Goal: Check status

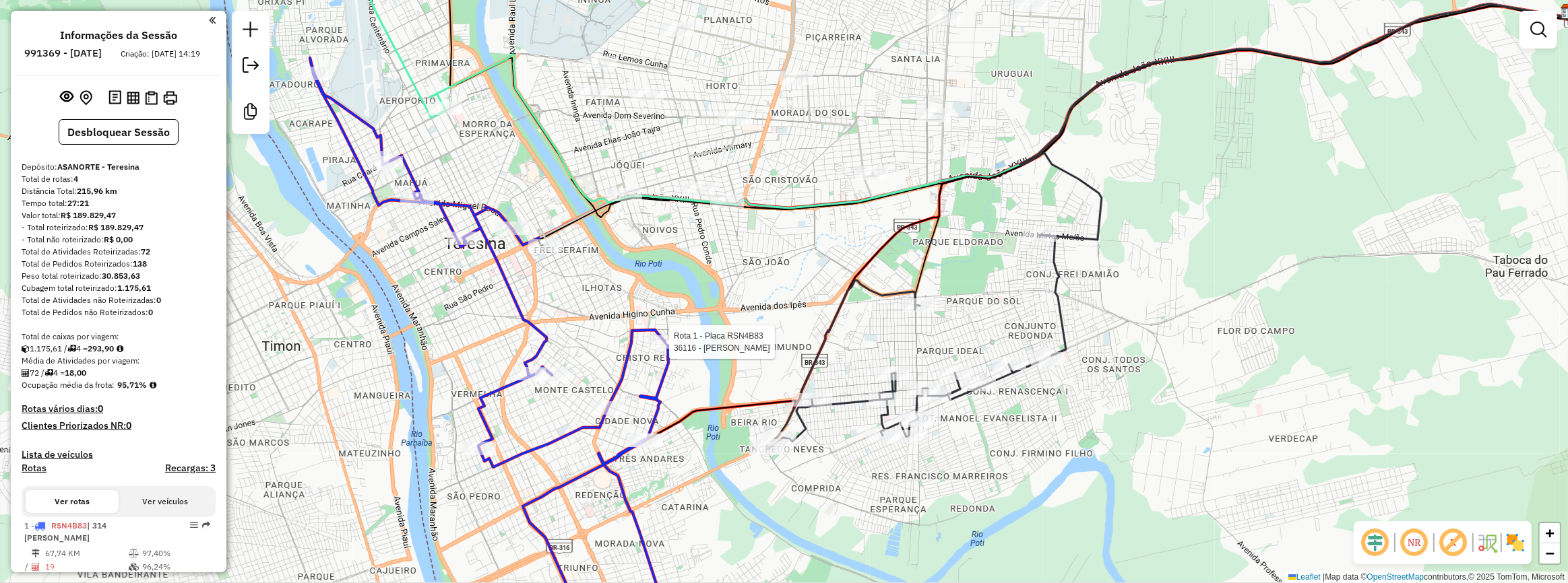
scroll to position [256, 0]
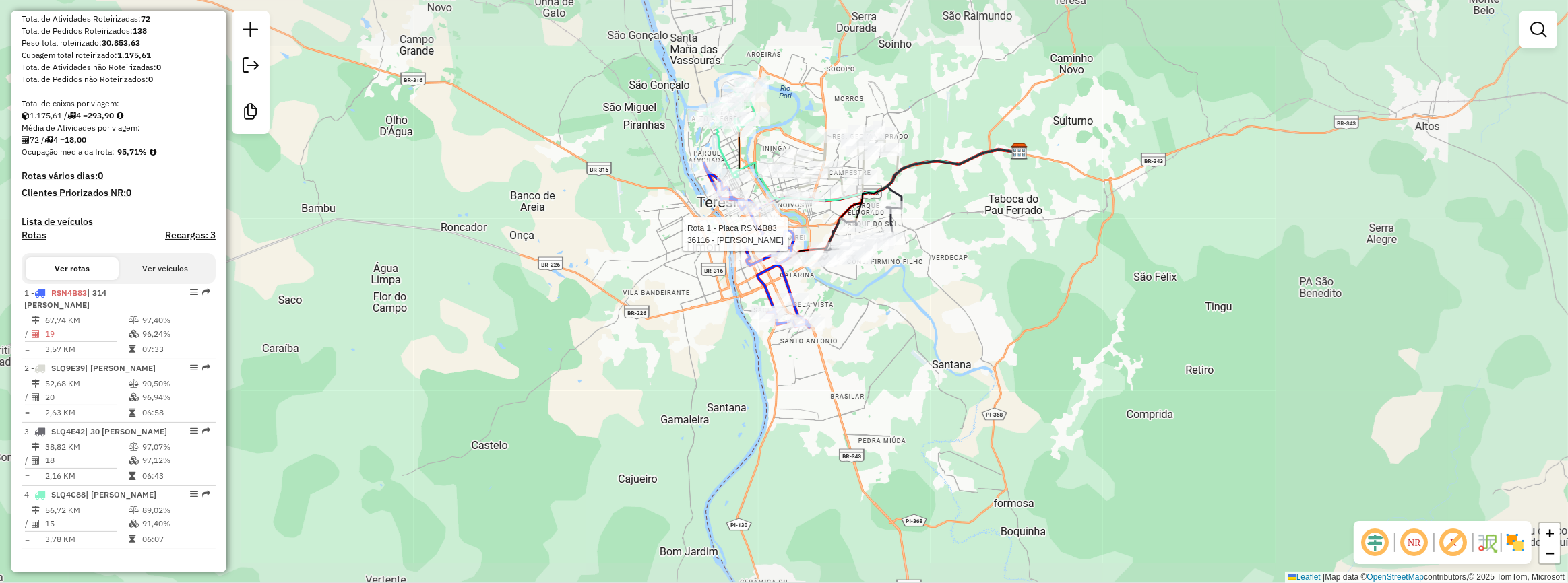
click at [914, 207] on div "Rota 1 - Placa RSN4B83 36116 - RENAS LANCHES Janela de atendimento Grade de ate…" at bounding box center [784, 292] width 1568 height 583
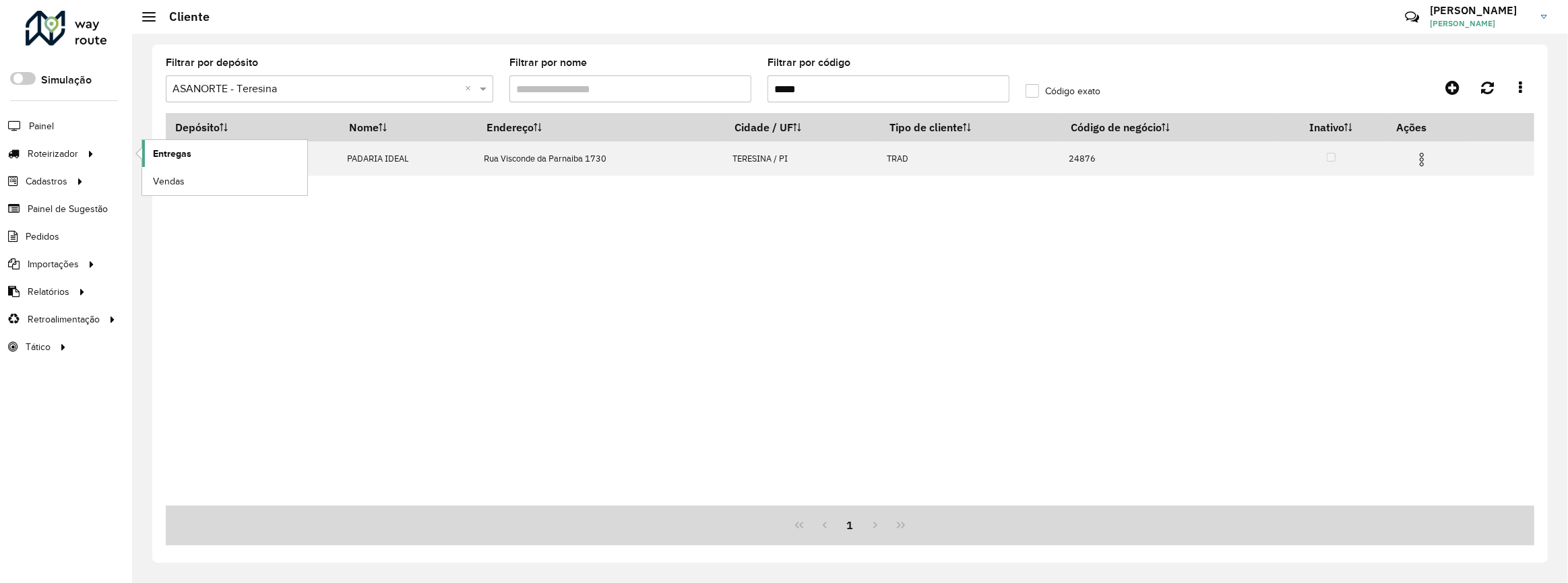
click at [190, 144] on link "Entregas" at bounding box center [225, 154] width 165 height 27
click at [170, 150] on span "Entregas" at bounding box center [172, 154] width 38 height 14
click at [158, 150] on span "Entregas" at bounding box center [172, 154] width 38 height 14
